Goal: Information Seeking & Learning: Learn about a topic

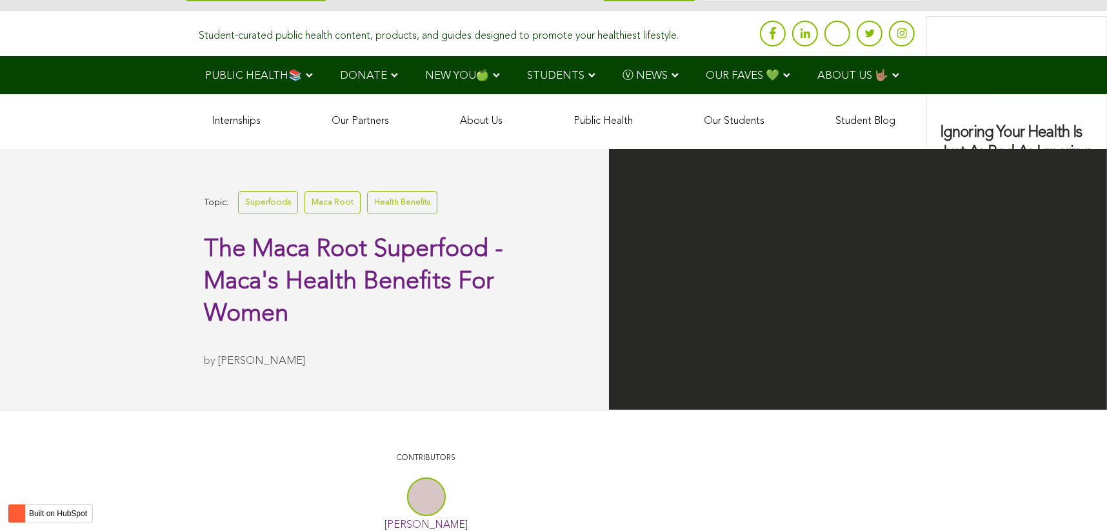
scroll to position [2767, 0]
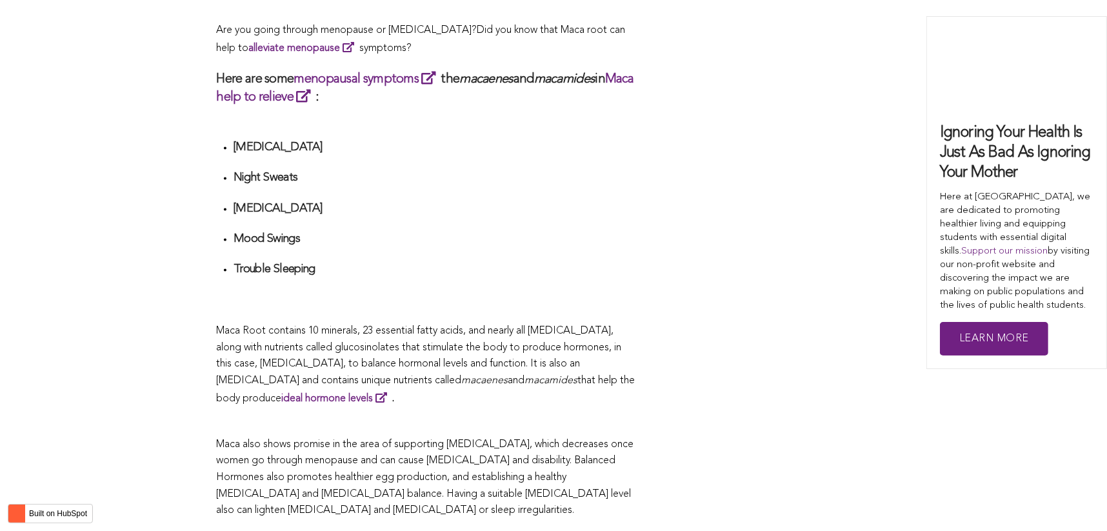
click at [617, 266] on li "Trouble Sleeping" at bounding box center [434, 285] width 402 height 46
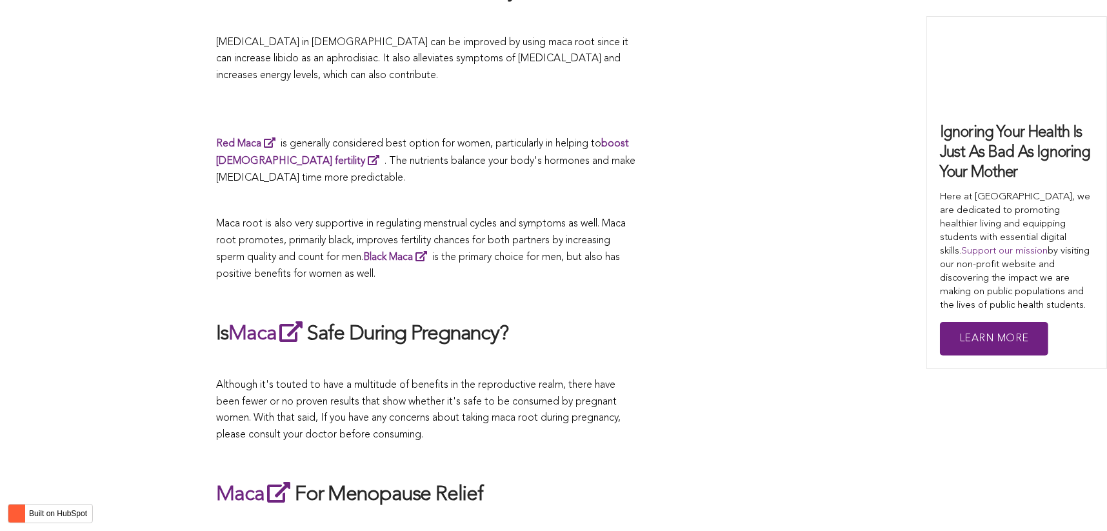
scroll to position [2580, 0]
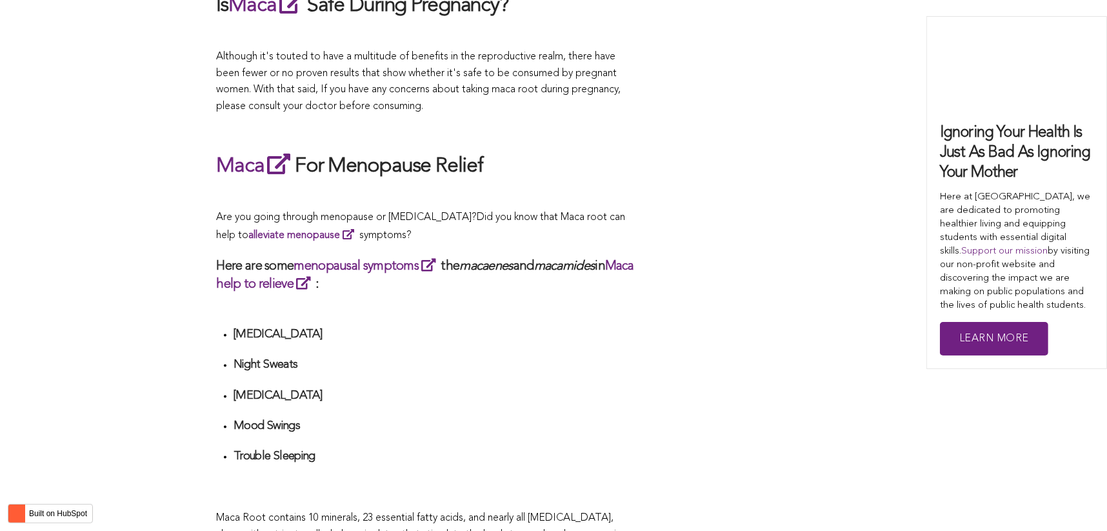
click at [649, 266] on div "CONTRIBUTORS [PERSON_NAME] Share this What Are The Health Benefits of Maca For …" at bounding box center [554, 207] width 674 height 4542
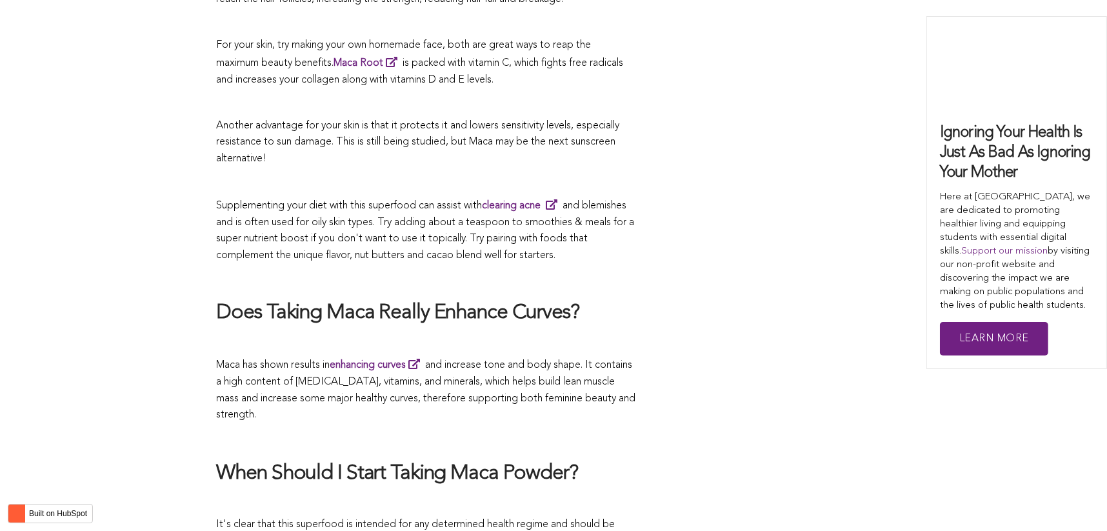
click at [524, 300] on h2 "Does Taking Maca Really Enhance Curves?" at bounding box center [426, 313] width 419 height 27
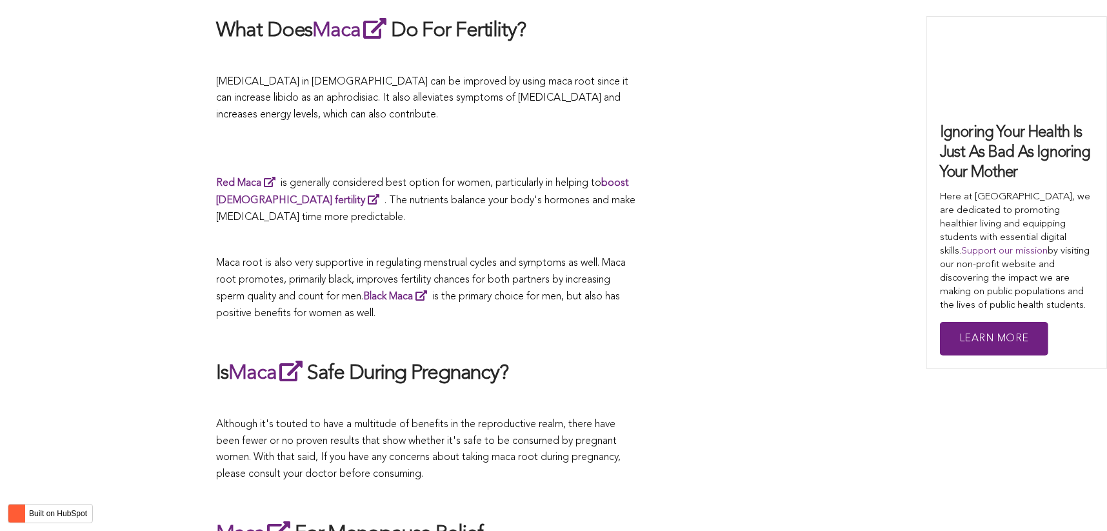
scroll to position [2915, 0]
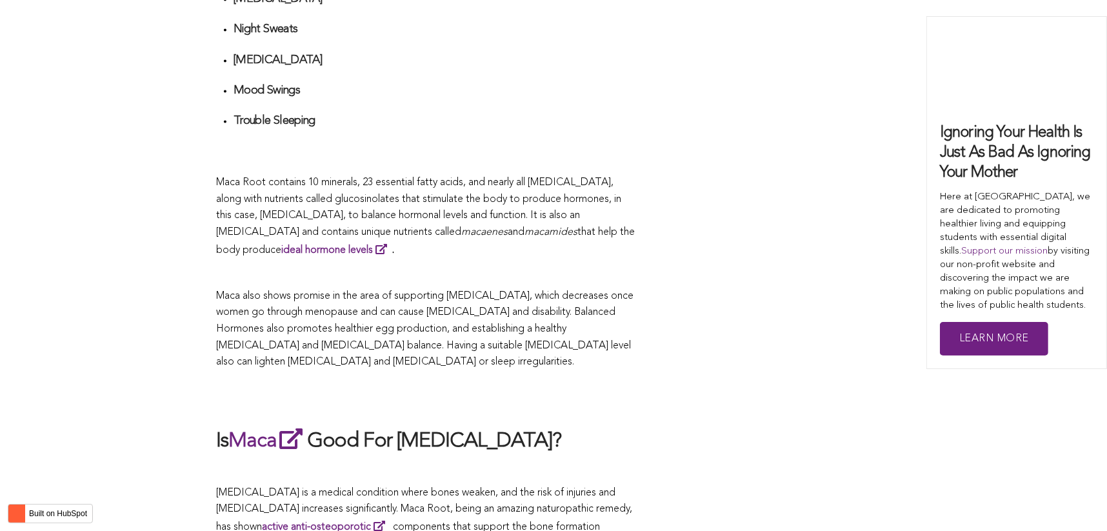
click at [619, 426] on h2 "Is Maca Good For [MEDICAL_DATA]?" at bounding box center [426, 441] width 419 height 30
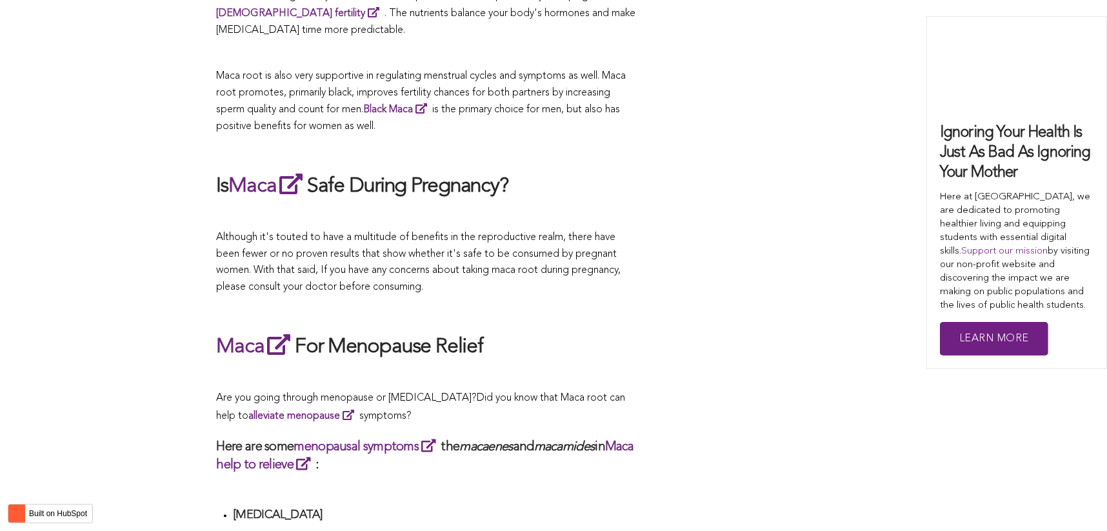
scroll to position [4094, 0]
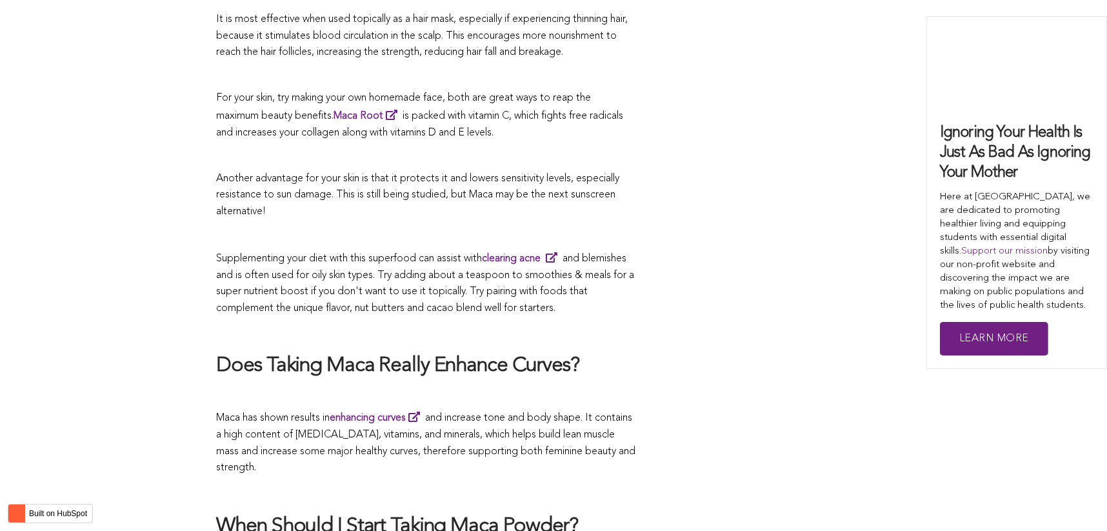
click at [426, 266] on span "Supplementing your diet with this superfood can assist with clearing acne and b…" at bounding box center [426, 283] width 418 height 60
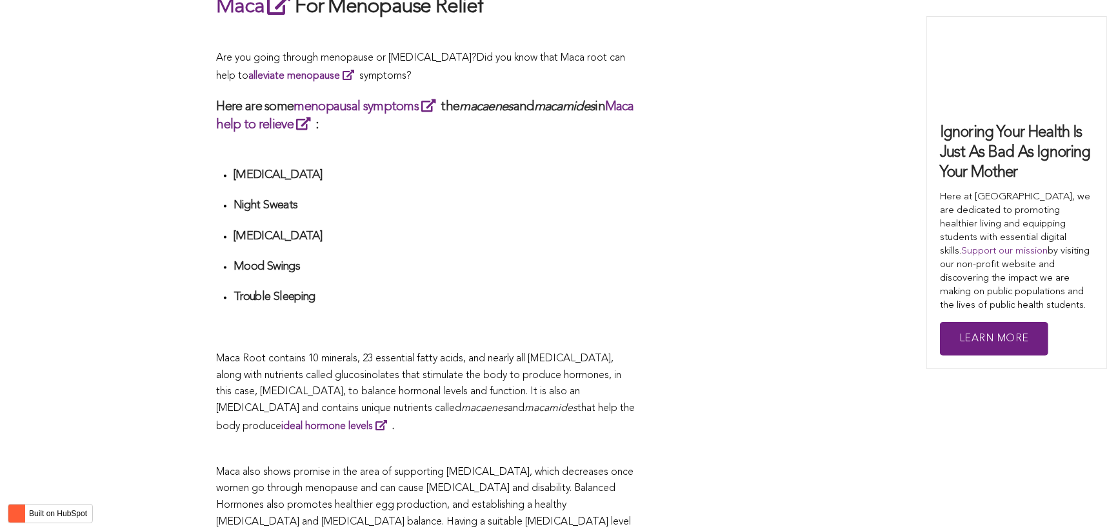
scroll to position [1864, 0]
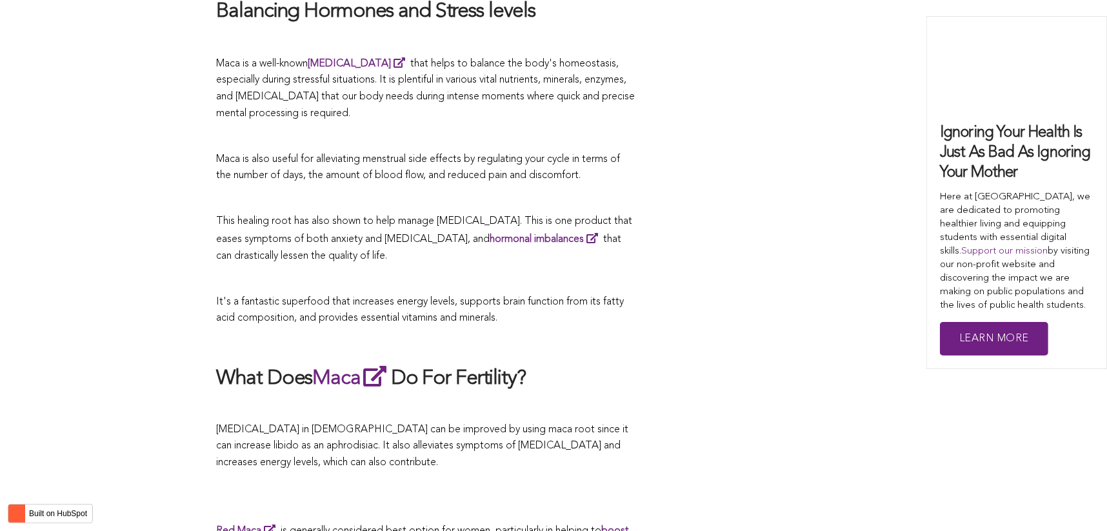
click at [588, 271] on p at bounding box center [426, 279] width 419 height 17
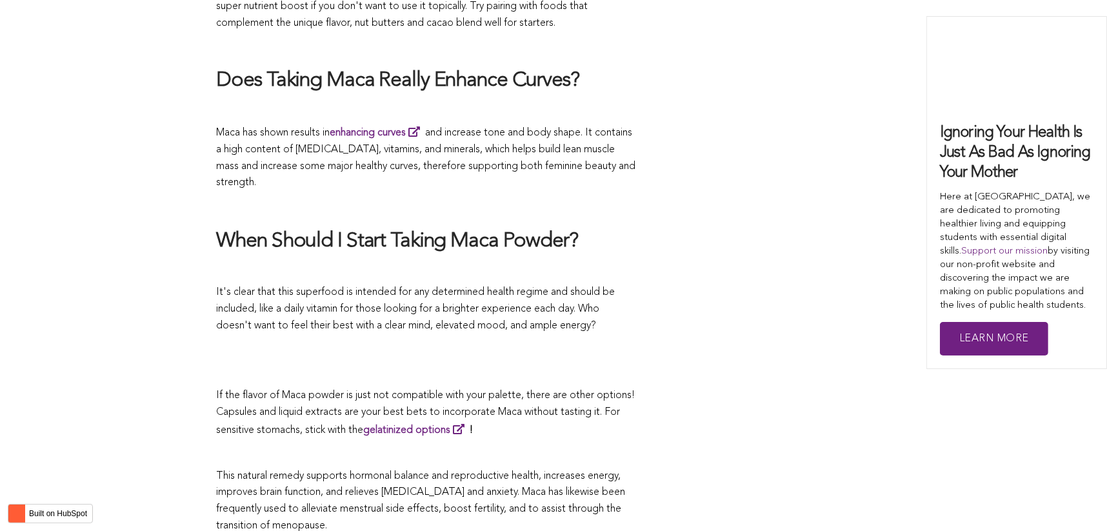
click at [506, 287] on span "It's clear that this superfood is intended for any determined health regime and…" at bounding box center [416, 308] width 399 height 43
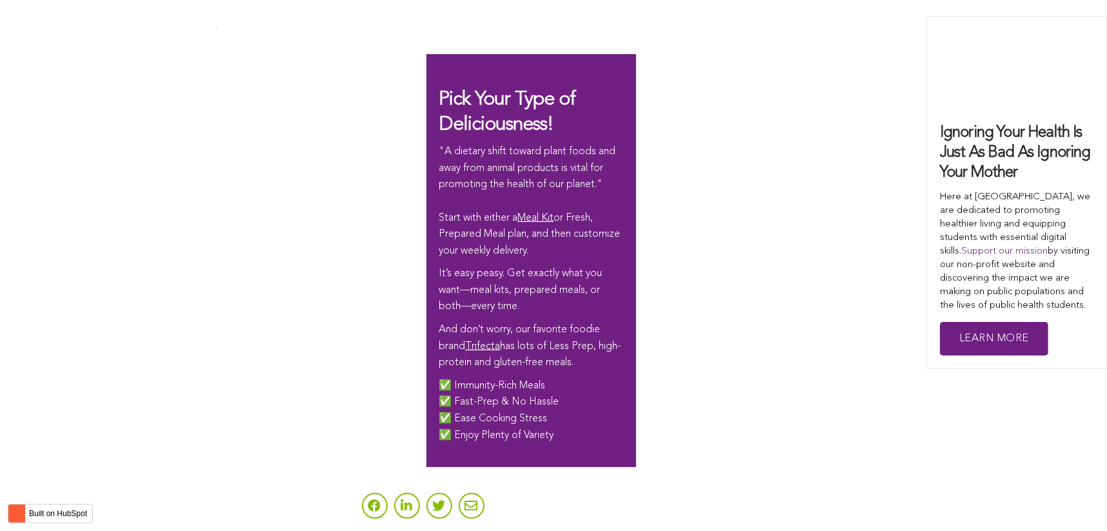
scroll to position [2907, 0]
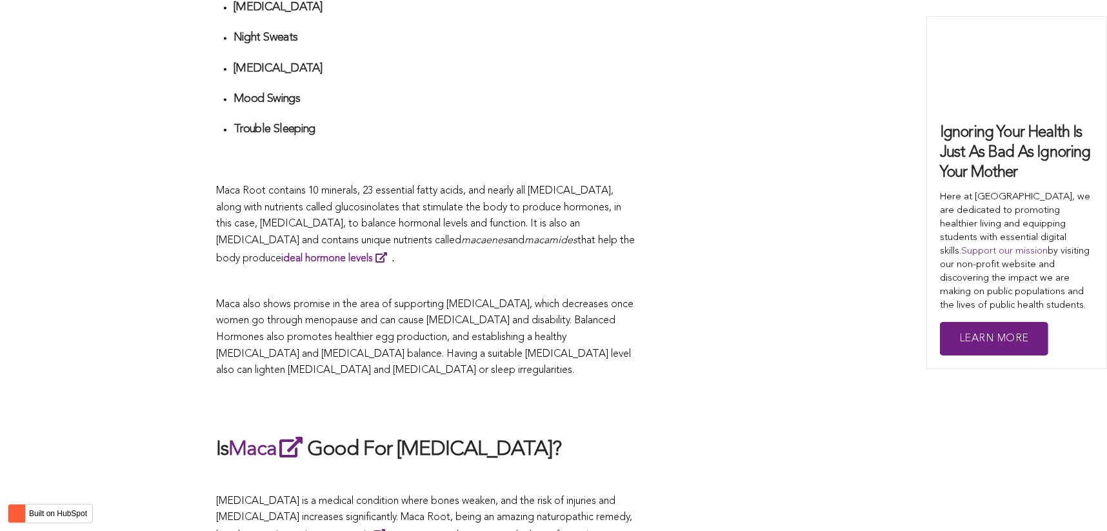
click at [570, 273] on p at bounding box center [426, 281] width 419 height 17
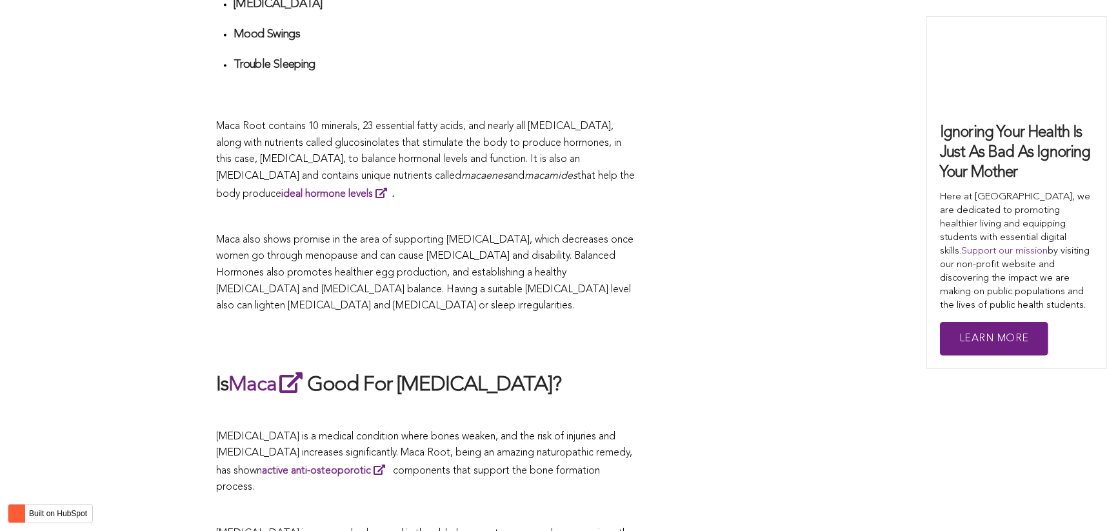
scroll to position [1917, 0]
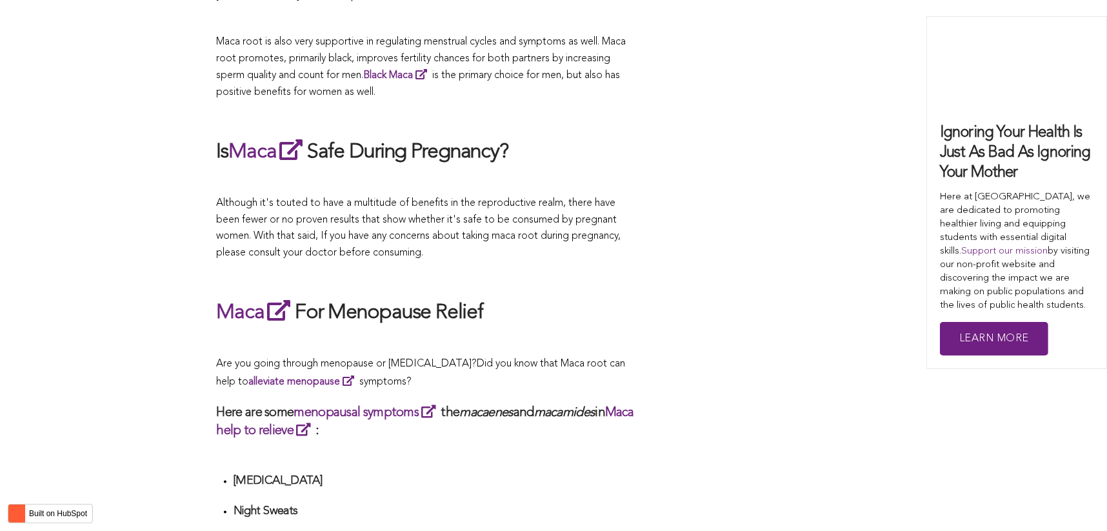
scroll to position [3904, 0]
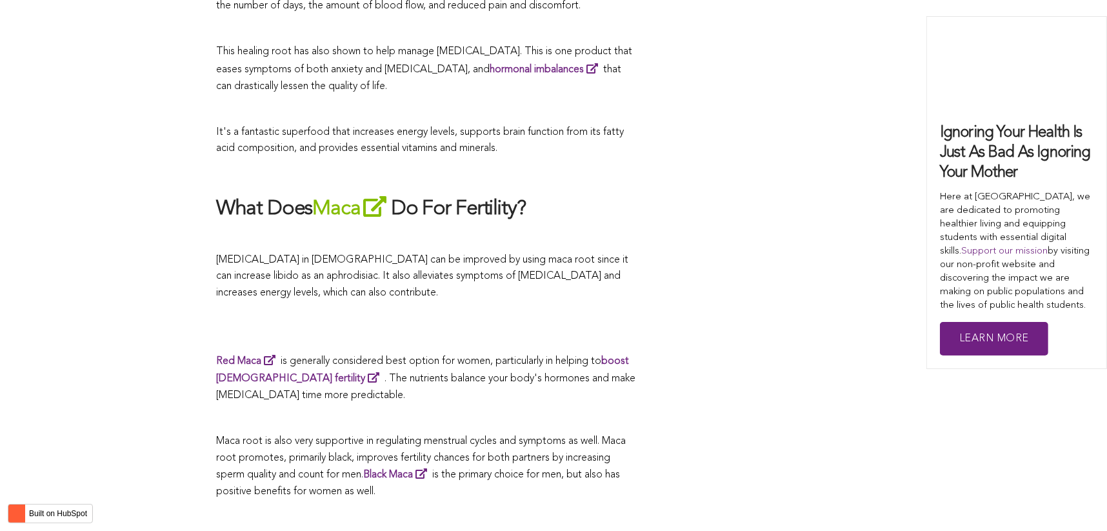
scroll to position [3950, 0]
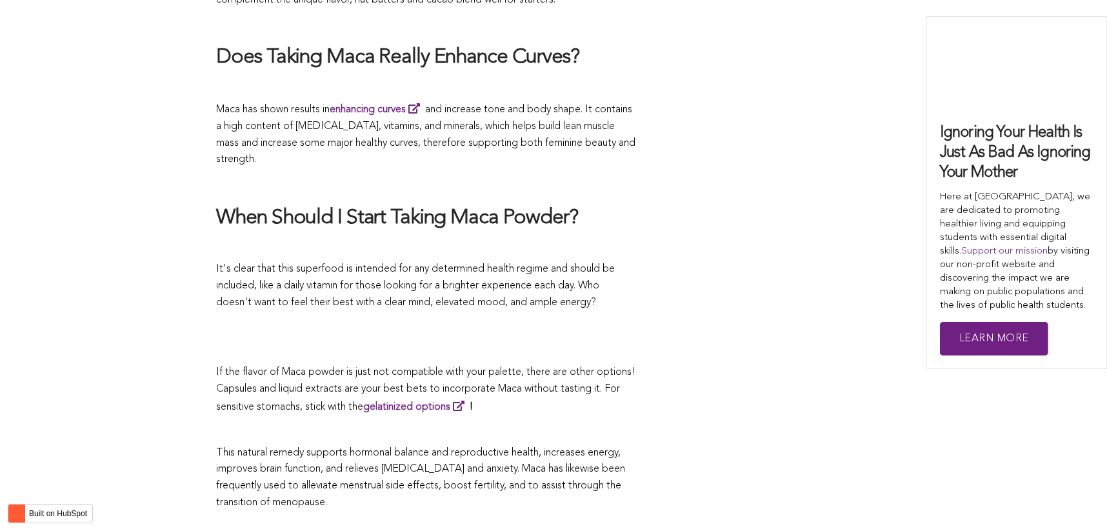
scroll to position [4467, 0]
